Goal: Entertainment & Leisure: Consume media (video, audio)

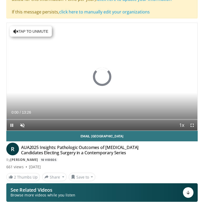
scroll to position [35, 0]
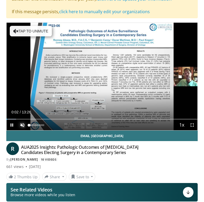
click at [23, 125] on span "Video Player" at bounding box center [22, 125] width 11 height 11
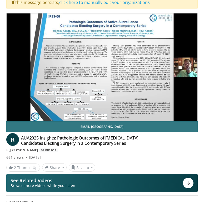
scroll to position [44, 0]
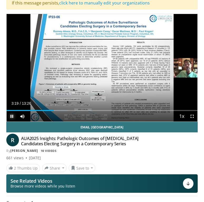
click at [11, 114] on span "Video Player" at bounding box center [12, 116] width 11 height 11
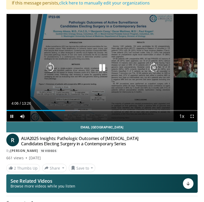
click at [102, 65] on icon "Video Player" at bounding box center [102, 68] width 11 height 11
